Goal: Task Accomplishment & Management: Manage account settings

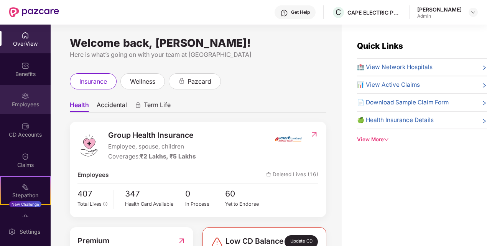
click at [26, 99] on img at bounding box center [25, 96] width 8 height 8
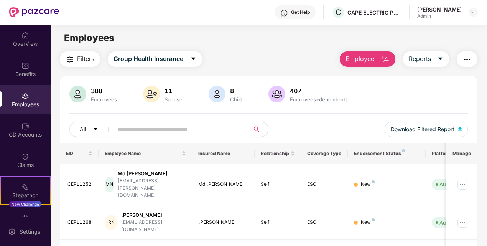
click at [383, 51] on button "Employee" at bounding box center [367, 58] width 56 height 15
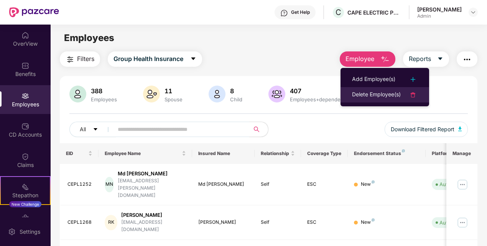
click at [382, 95] on div "Delete Employee(s)" at bounding box center [376, 94] width 49 height 9
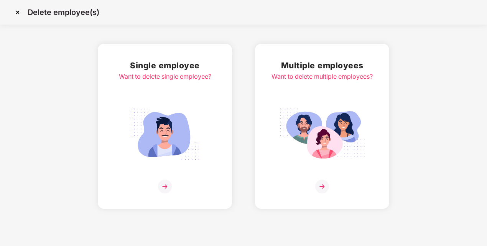
click at [324, 185] on img at bounding box center [322, 186] width 14 height 14
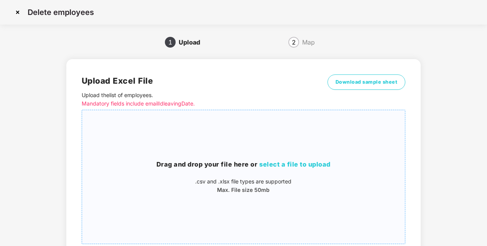
click at [287, 163] on span "select a file to upload" at bounding box center [294, 164] width 71 height 8
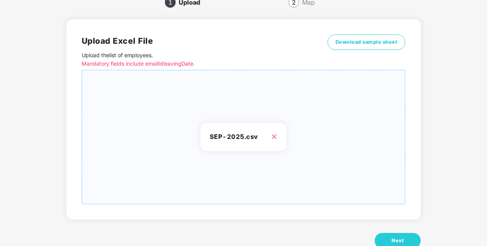
scroll to position [61, 0]
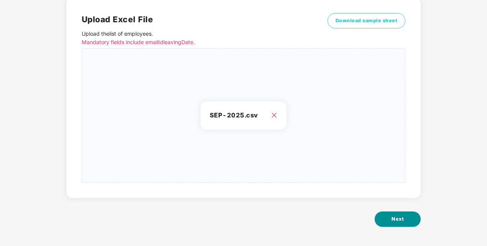
click at [403, 223] on button "Next" at bounding box center [397, 218] width 46 height 15
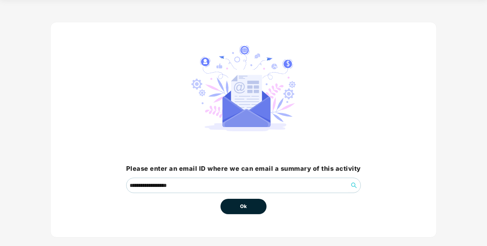
scroll to position [37, 0]
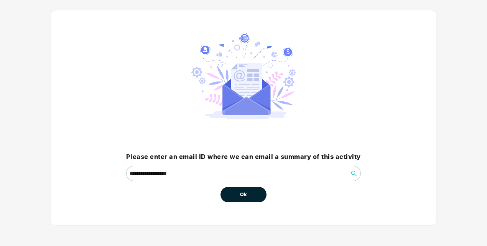
click at [242, 192] on span "Ok" at bounding box center [243, 194] width 7 height 8
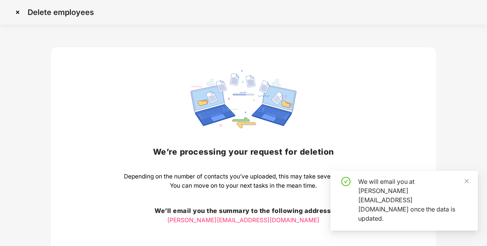
scroll to position [63, 0]
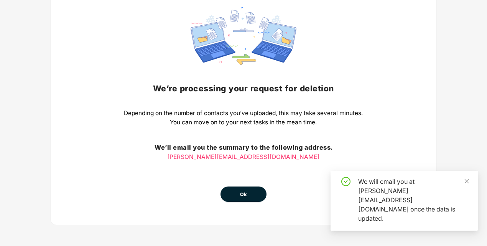
click at [235, 195] on button "Ok" at bounding box center [243, 193] width 46 height 15
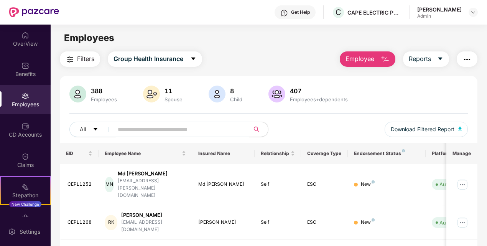
click at [25, 101] on div "Employees" at bounding box center [25, 104] width 51 height 8
click at [41, 80] on div "Benefits" at bounding box center [25, 69] width 51 height 29
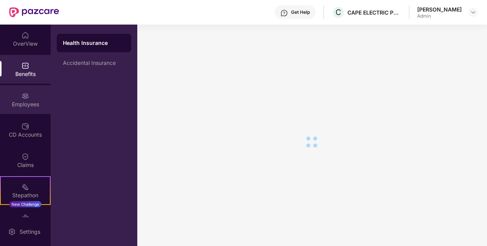
click at [21, 101] on div "Employees" at bounding box center [25, 104] width 51 height 8
